Goal: Transaction & Acquisition: Purchase product/service

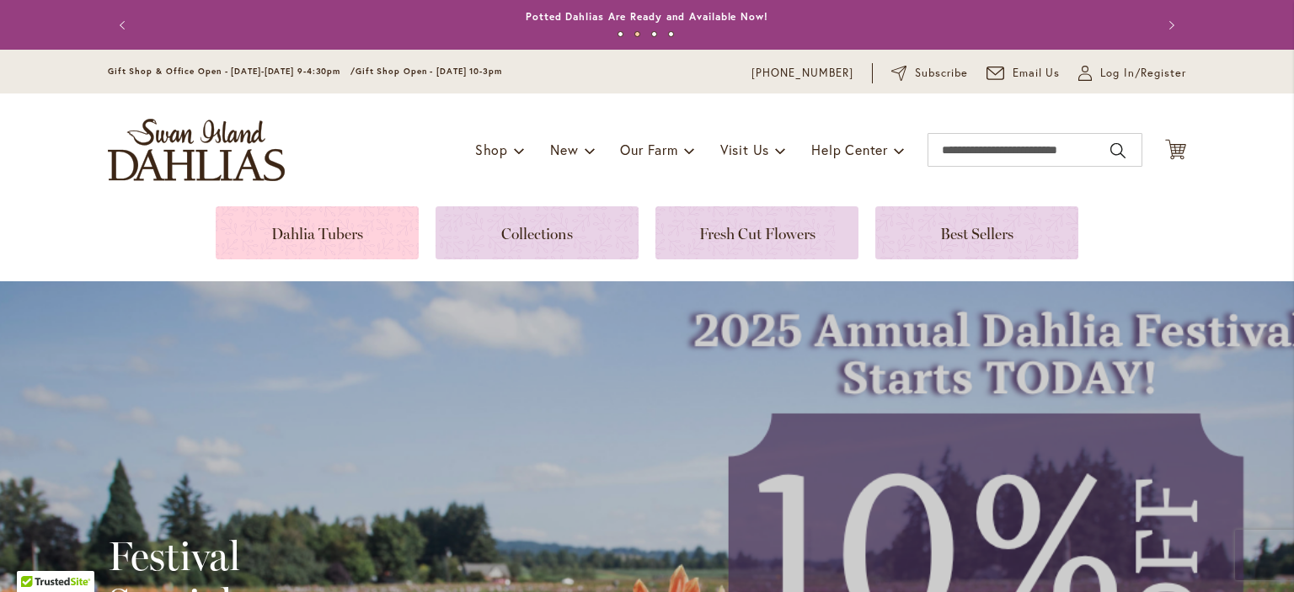
click at [276, 232] on link at bounding box center [317, 232] width 203 height 53
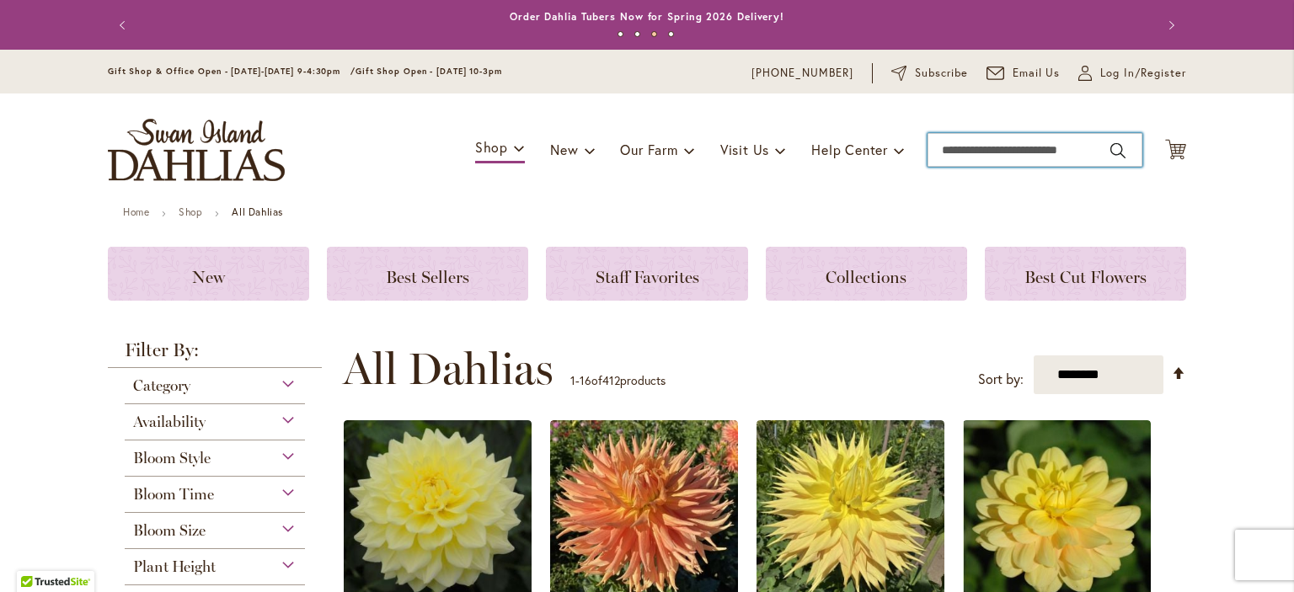
click at [950, 148] on input "Search" at bounding box center [1035, 150] width 215 height 34
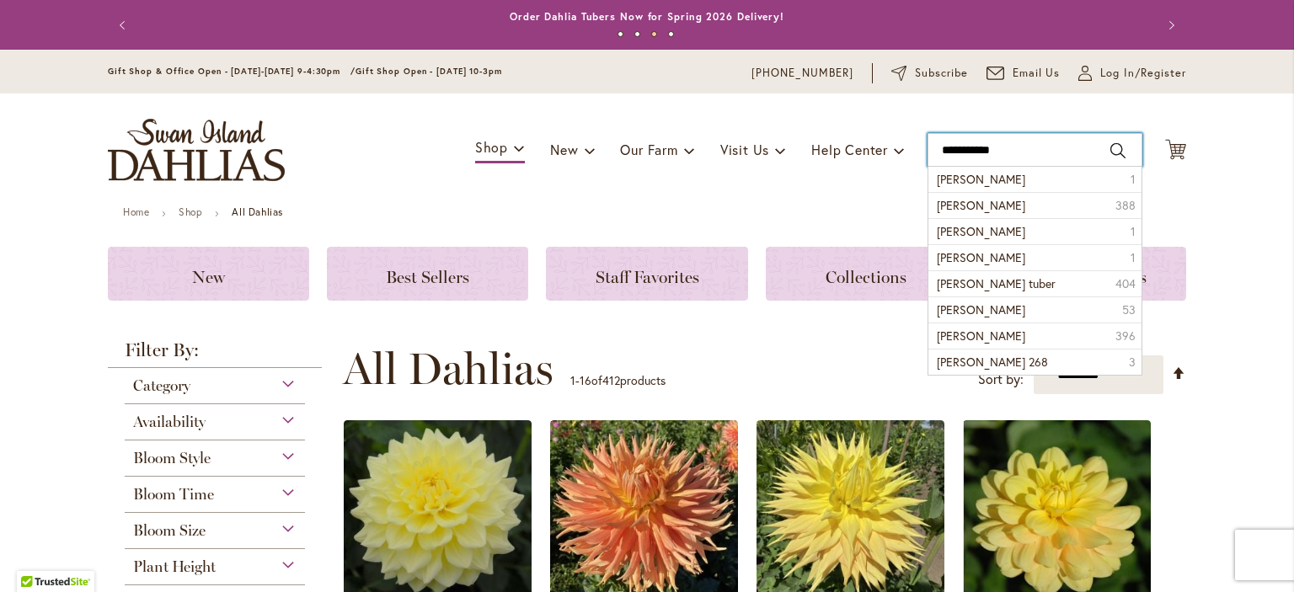
type input "**********"
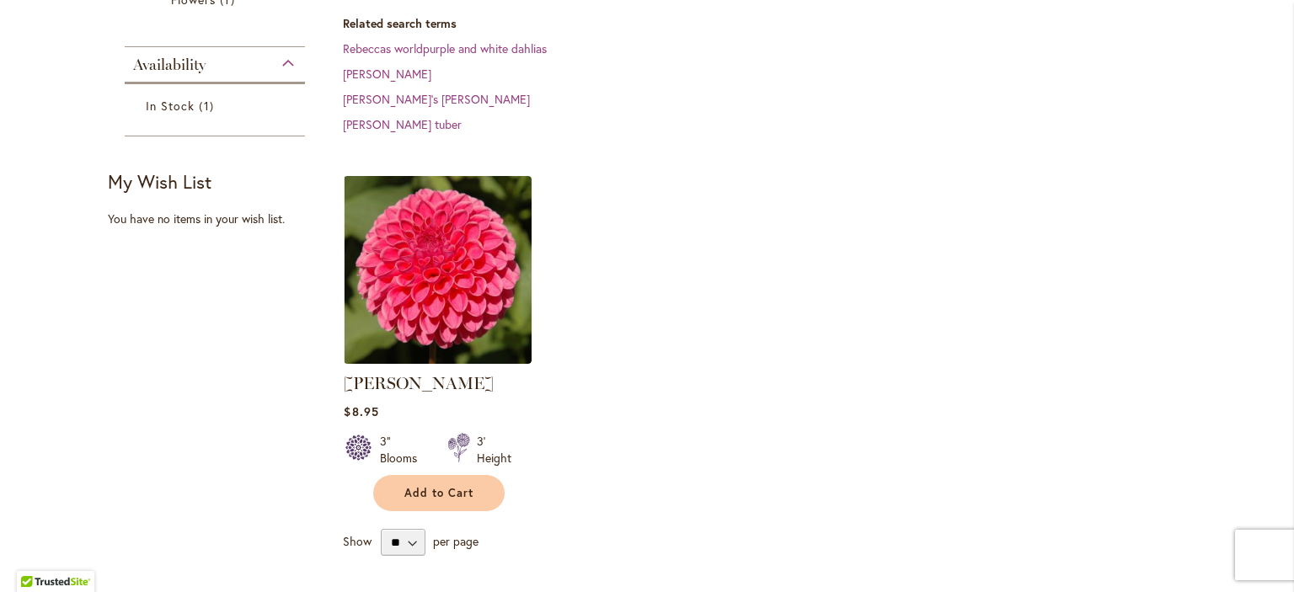
scroll to position [506, 0]
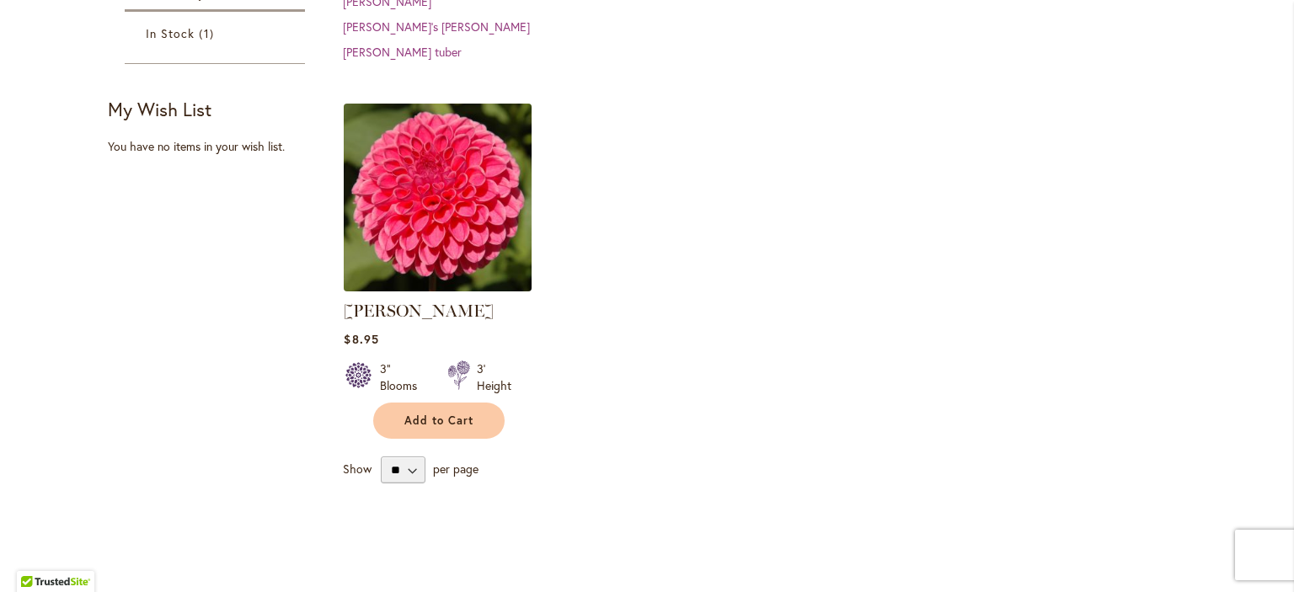
click at [440, 209] on img at bounding box center [438, 197] width 197 height 197
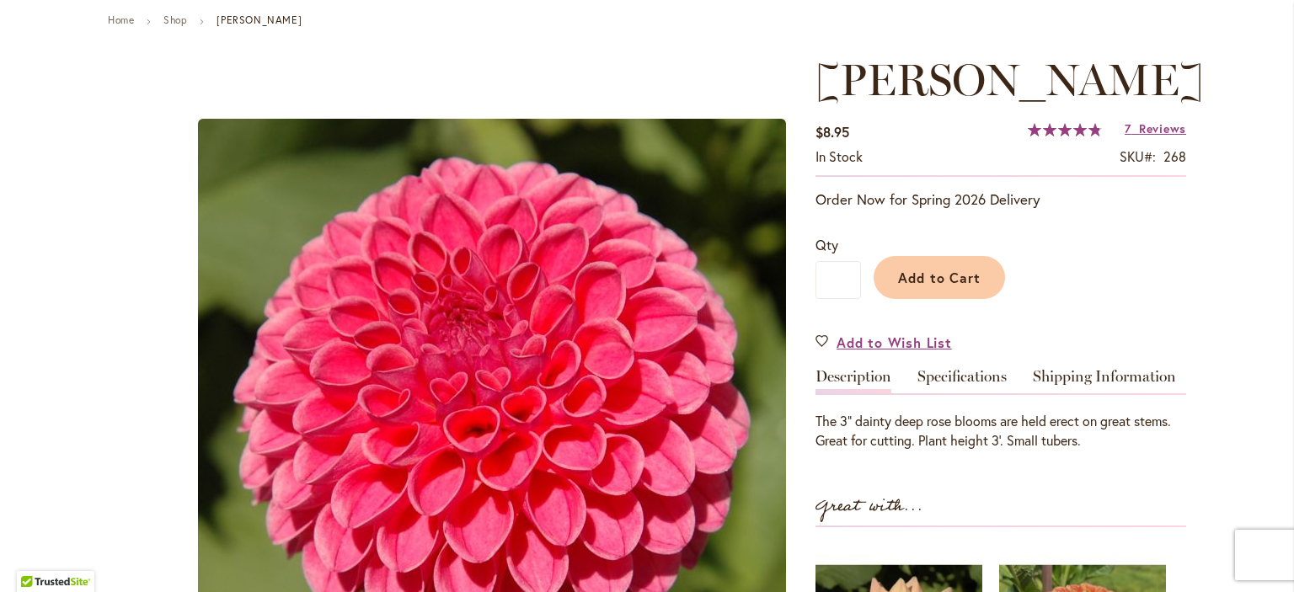
scroll to position [169, 0]
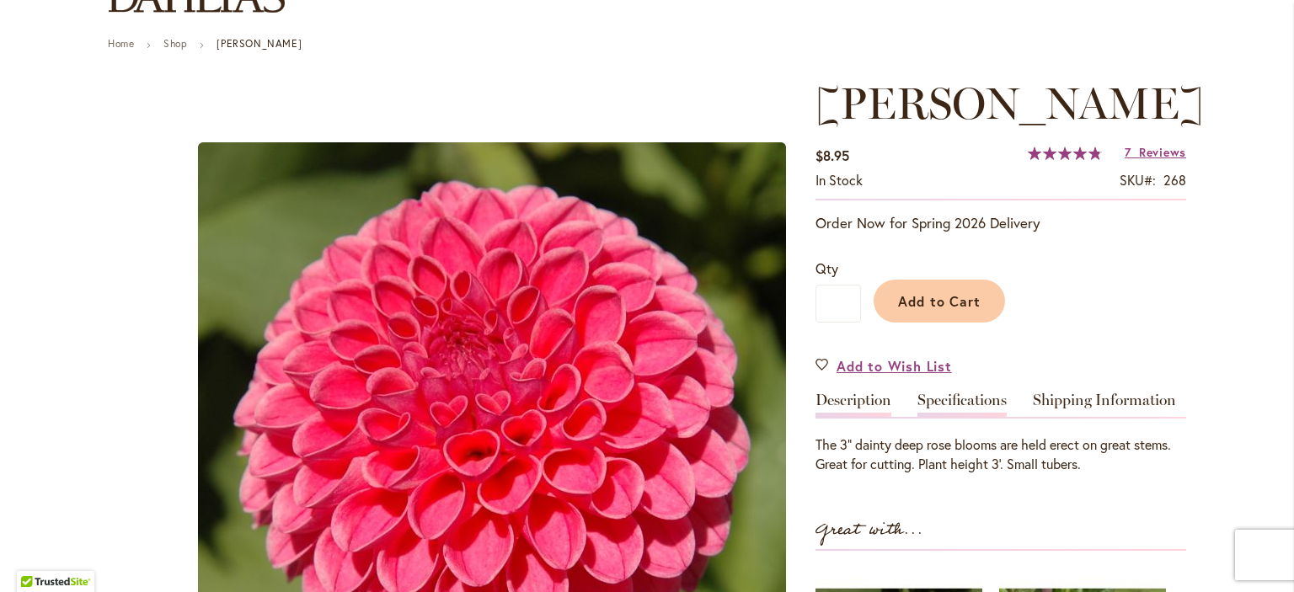
click at [949, 399] on link "Specifications" at bounding box center [962, 405] width 89 height 24
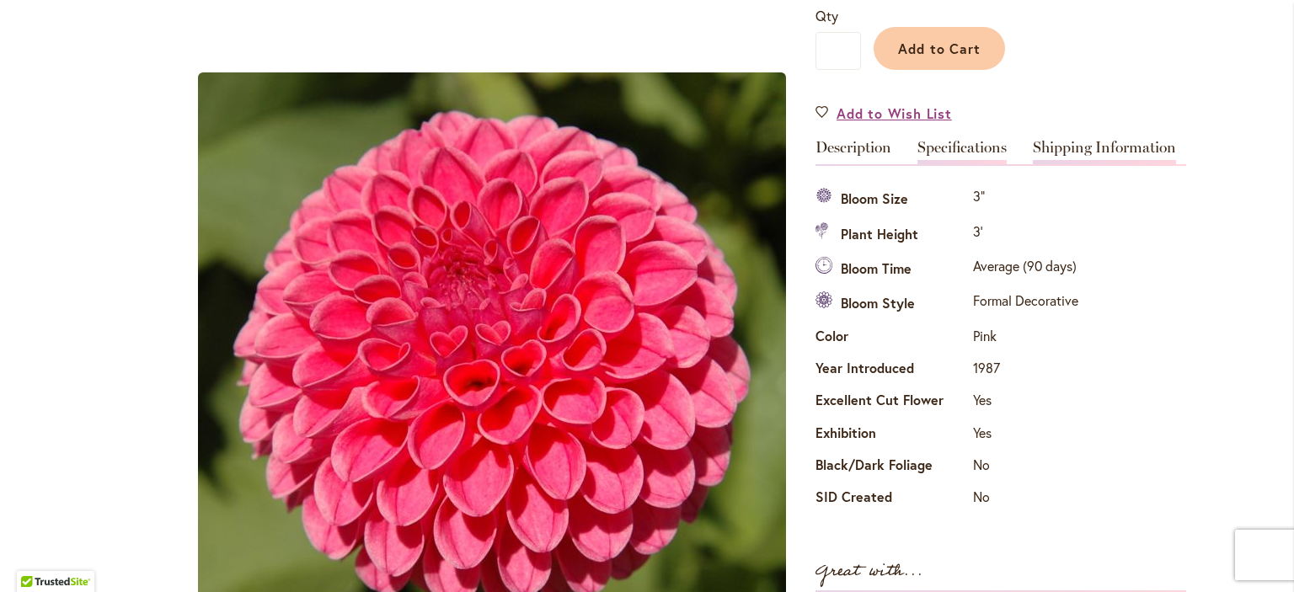
scroll to position [391, 0]
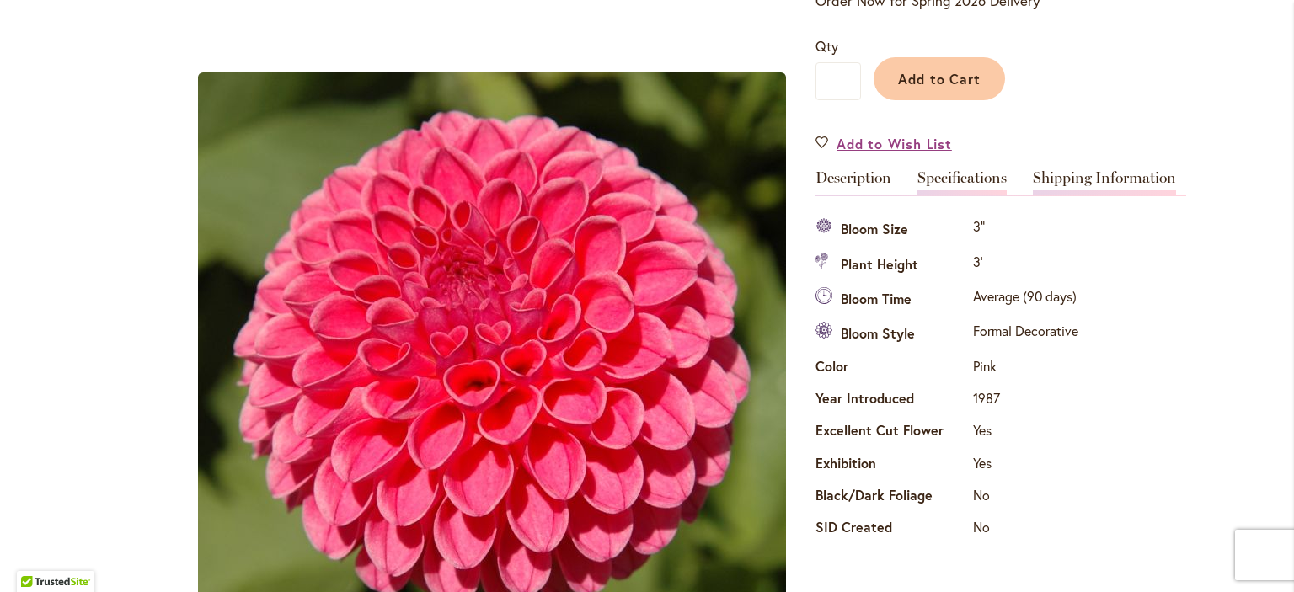
click at [1078, 172] on link "Shipping Information" at bounding box center [1104, 182] width 143 height 24
click at [1078, 173] on link "Shipping Information" at bounding box center [1104, 182] width 143 height 24
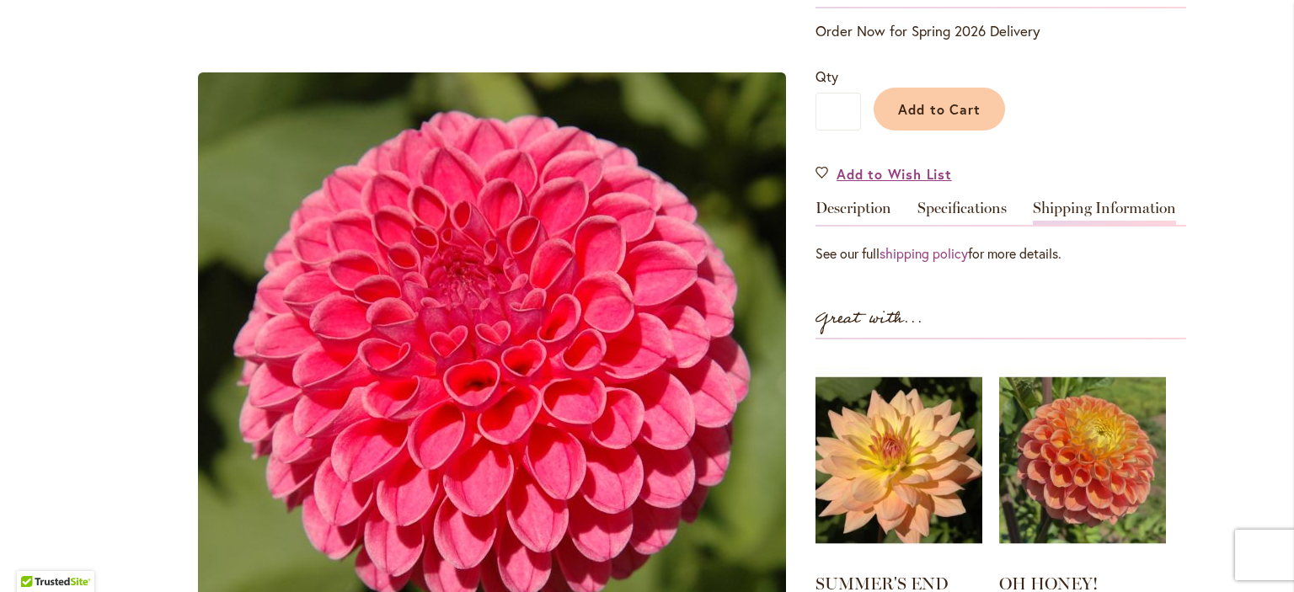
scroll to position [222, 0]
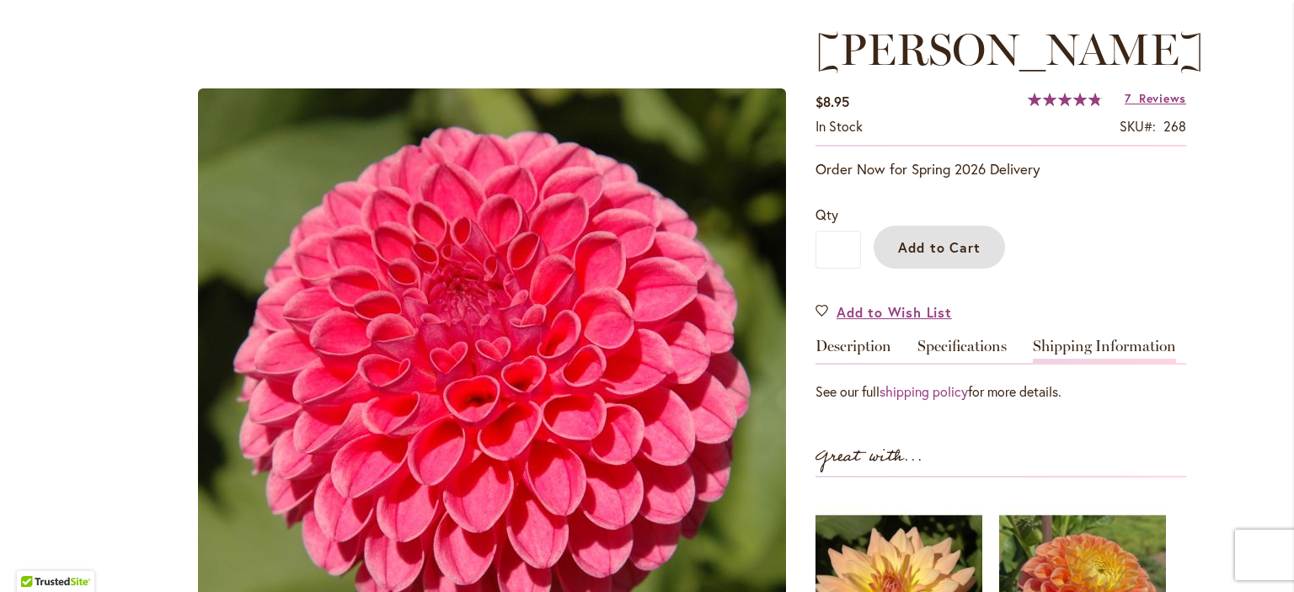
click at [957, 249] on span "Add to Cart" at bounding box center [939, 247] width 83 height 18
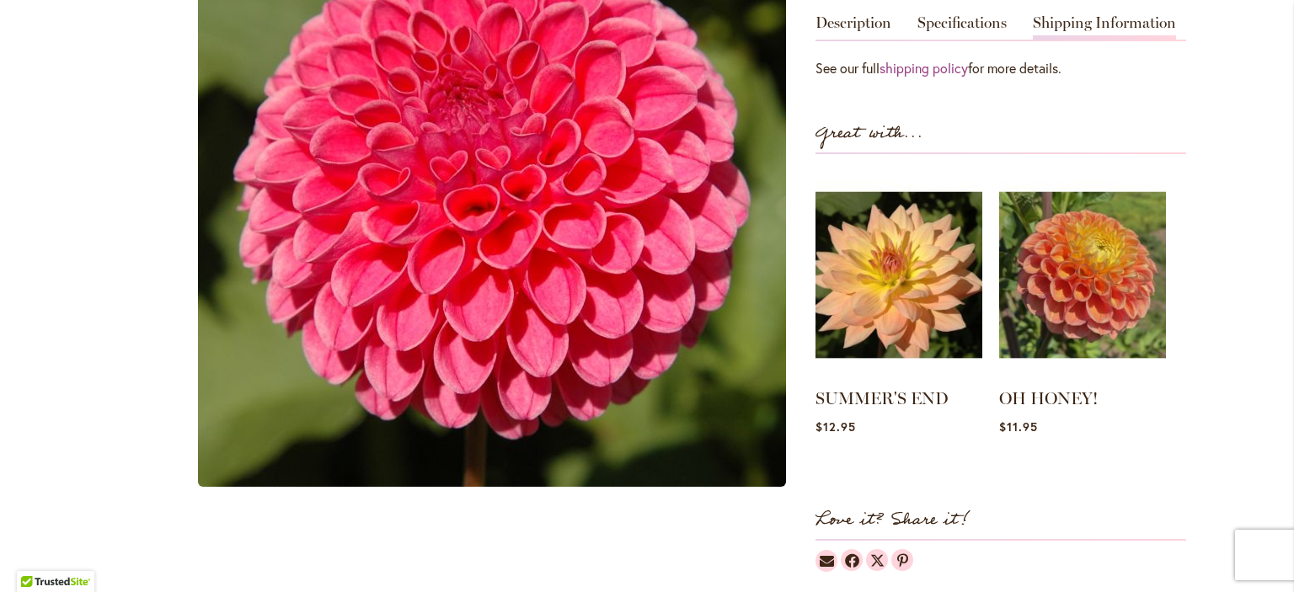
scroll to position [603, 0]
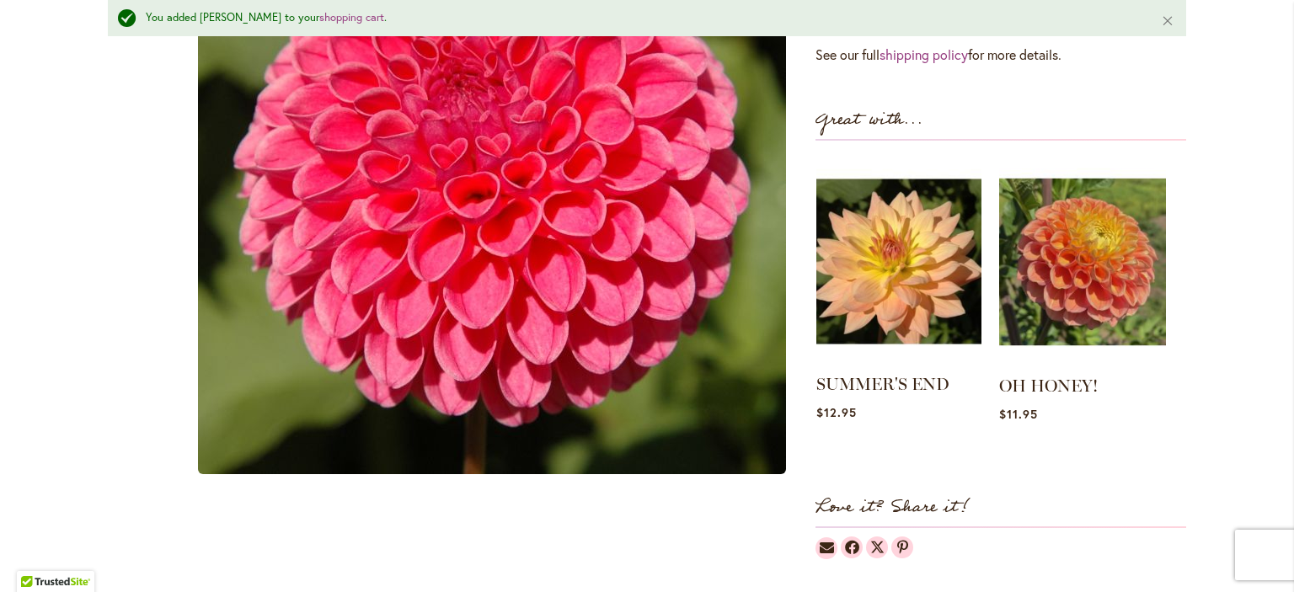
click at [918, 292] on img at bounding box center [898, 261] width 165 height 206
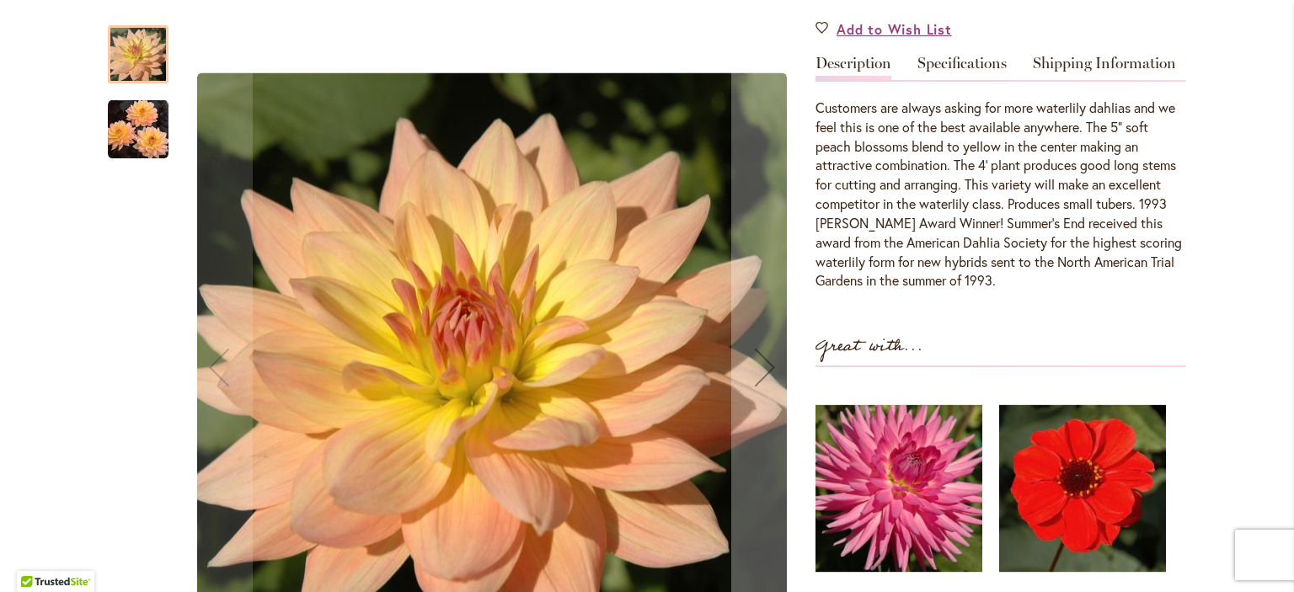
scroll to position [337, 0]
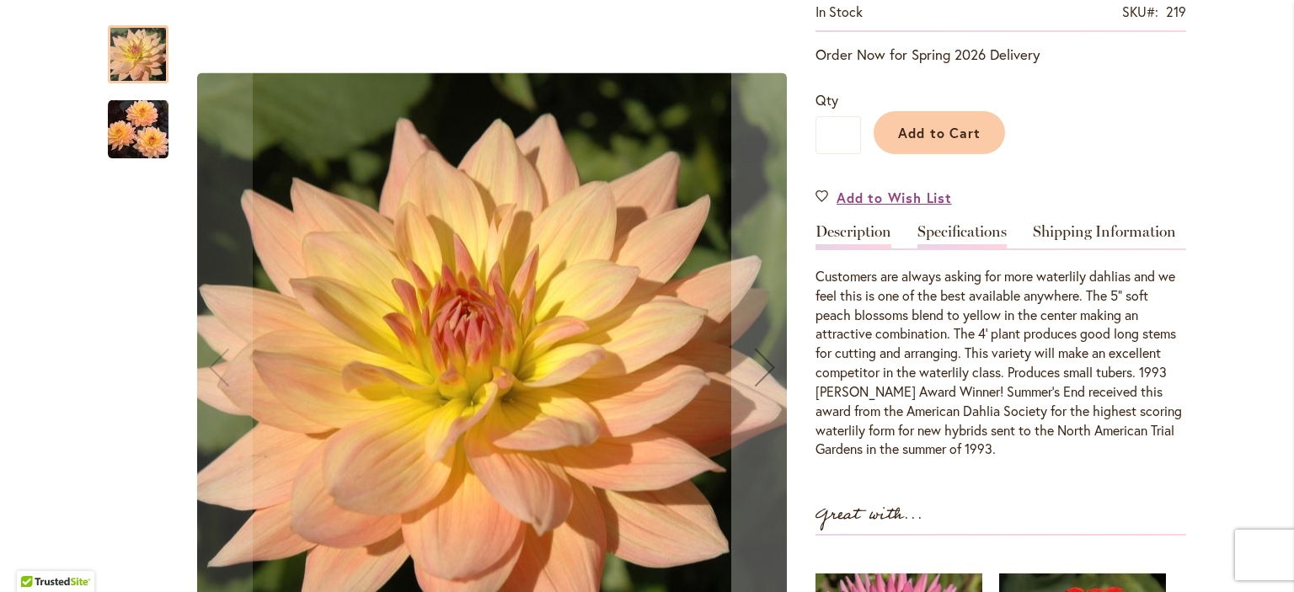
click at [947, 227] on link "Specifications" at bounding box center [962, 236] width 89 height 24
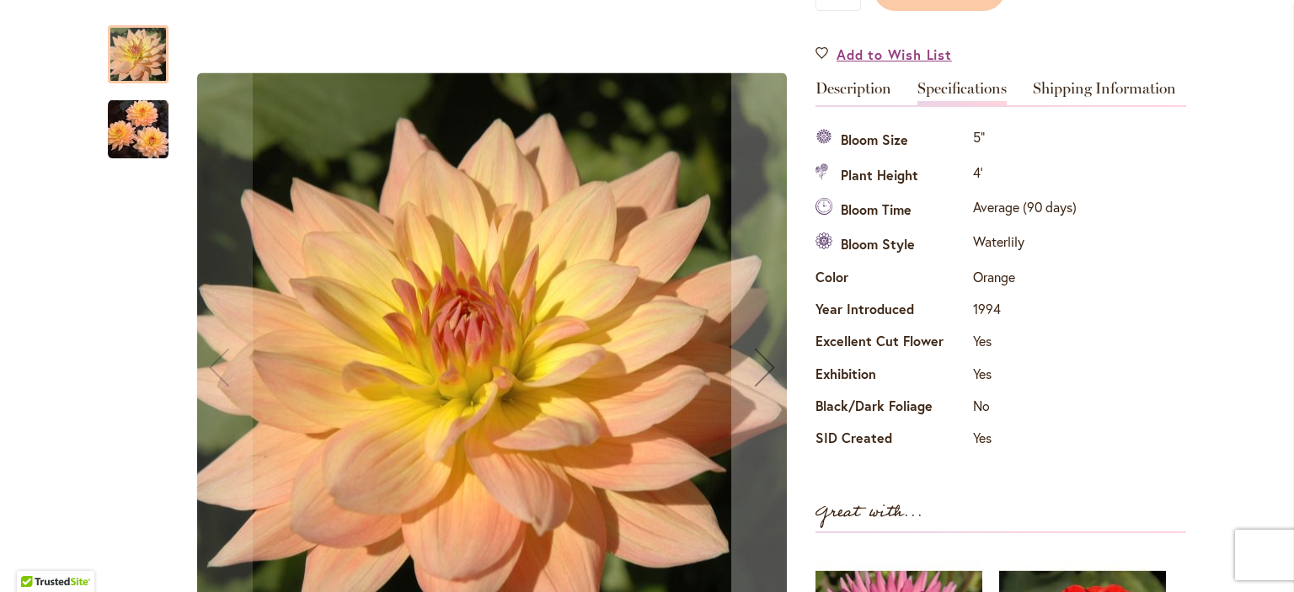
scroll to position [475, 0]
